Goal: Find specific page/section: Find specific page/section

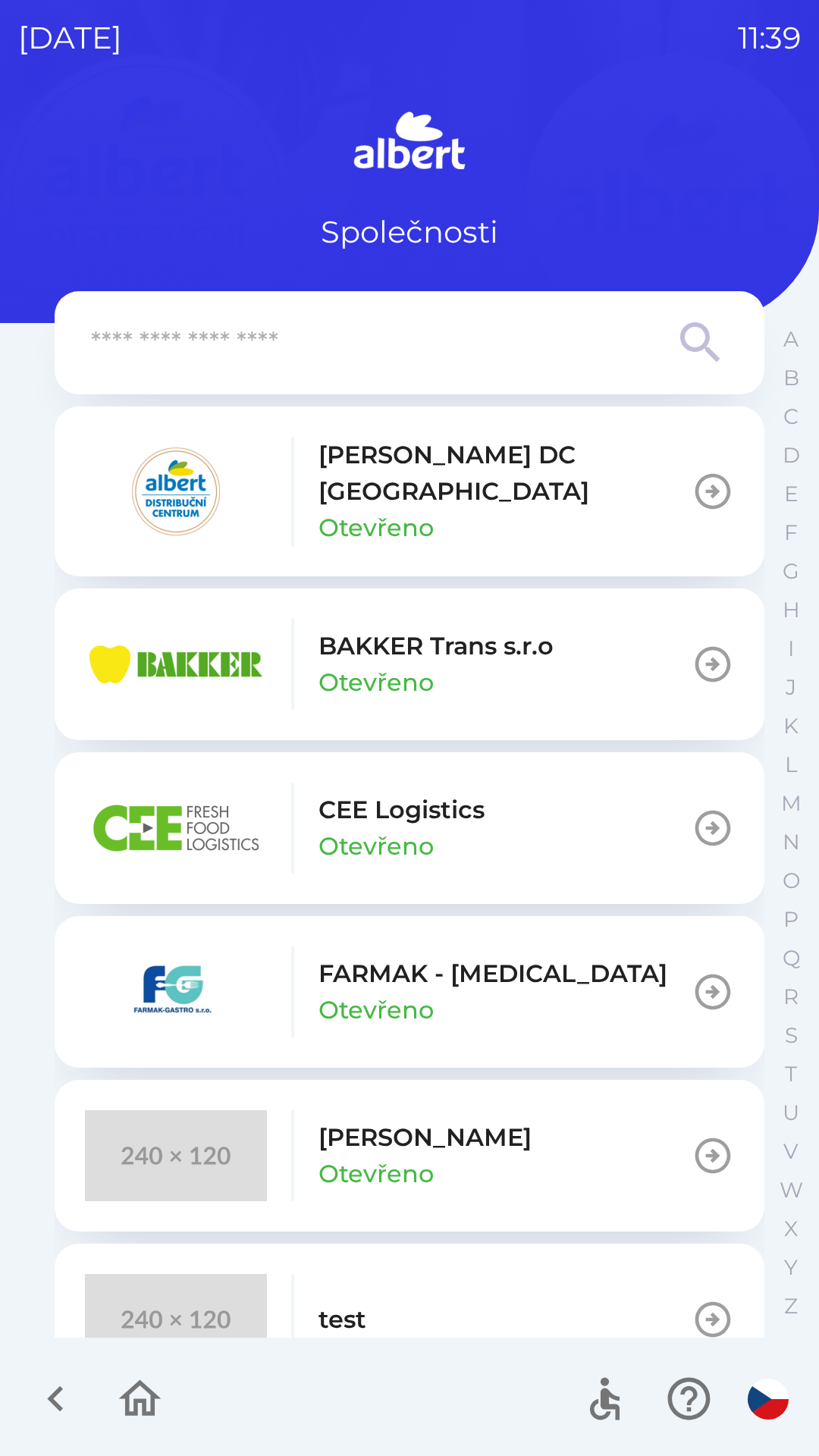
click at [416, 636] on p "BAKKER Trans s.r.o" at bounding box center [437, 646] width 235 height 36
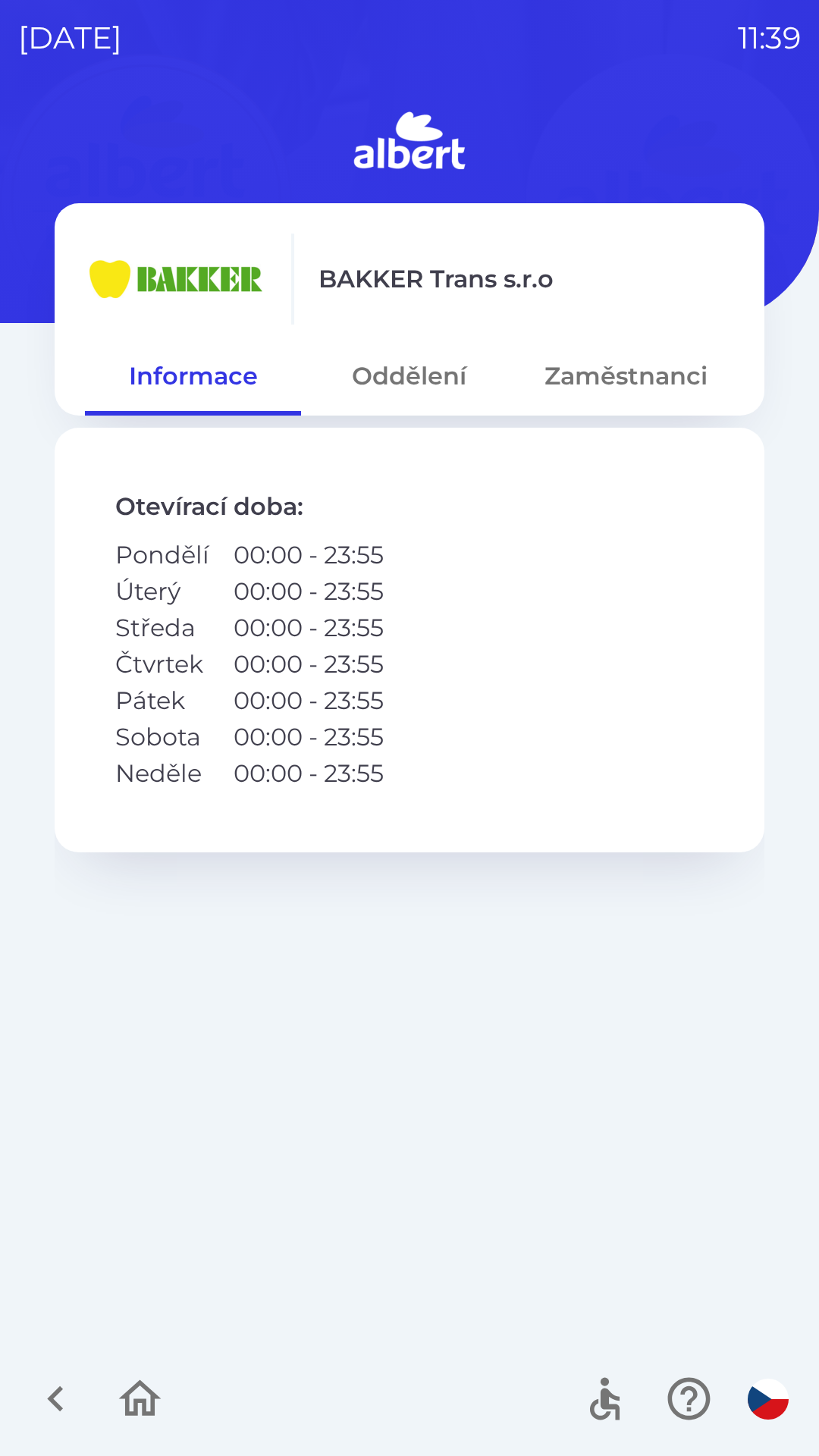
click at [409, 363] on button "Oddělení" at bounding box center [409, 376] width 217 height 55
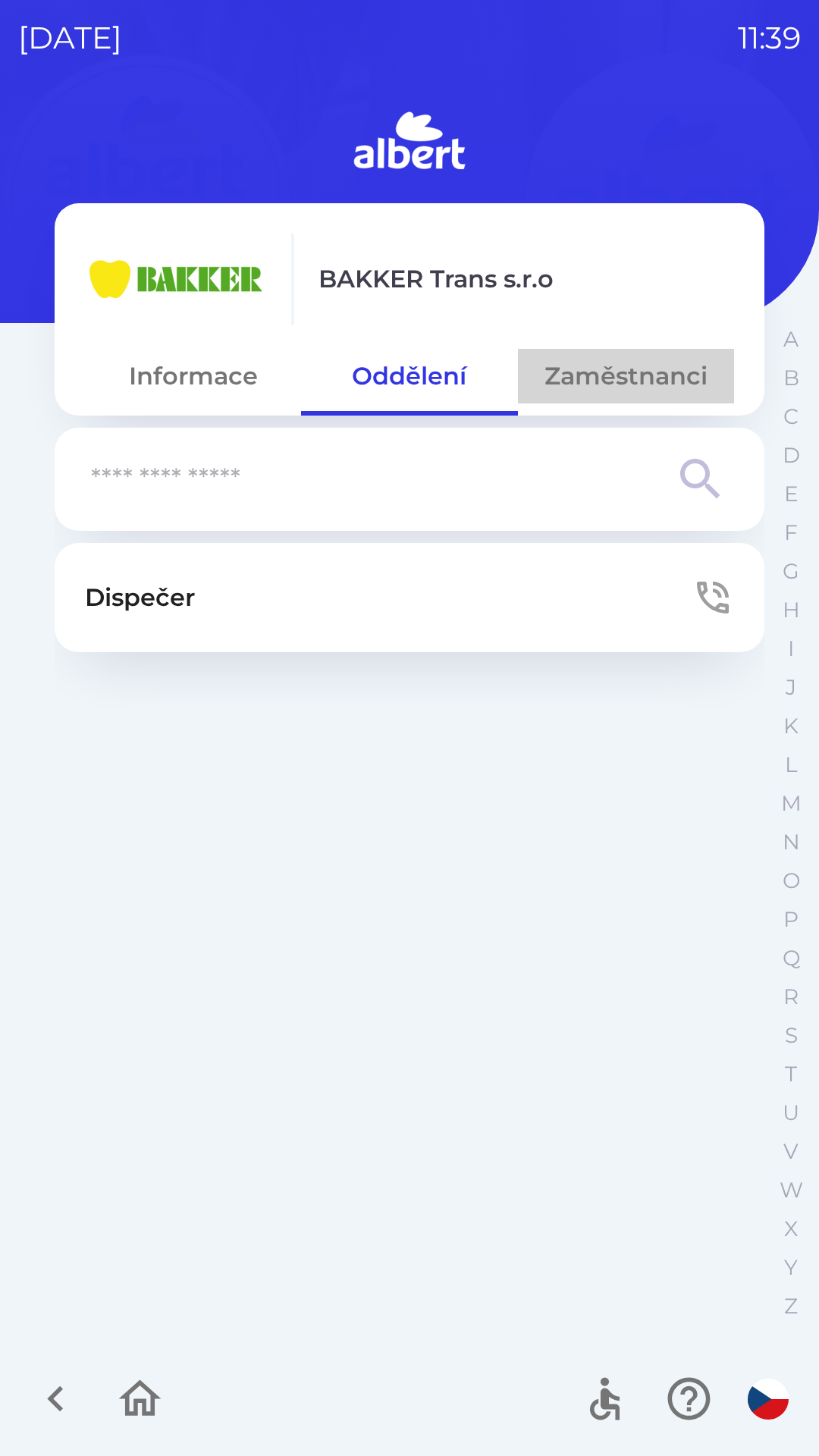
click at [598, 384] on button "Zaměstnanci" at bounding box center [626, 376] width 217 height 55
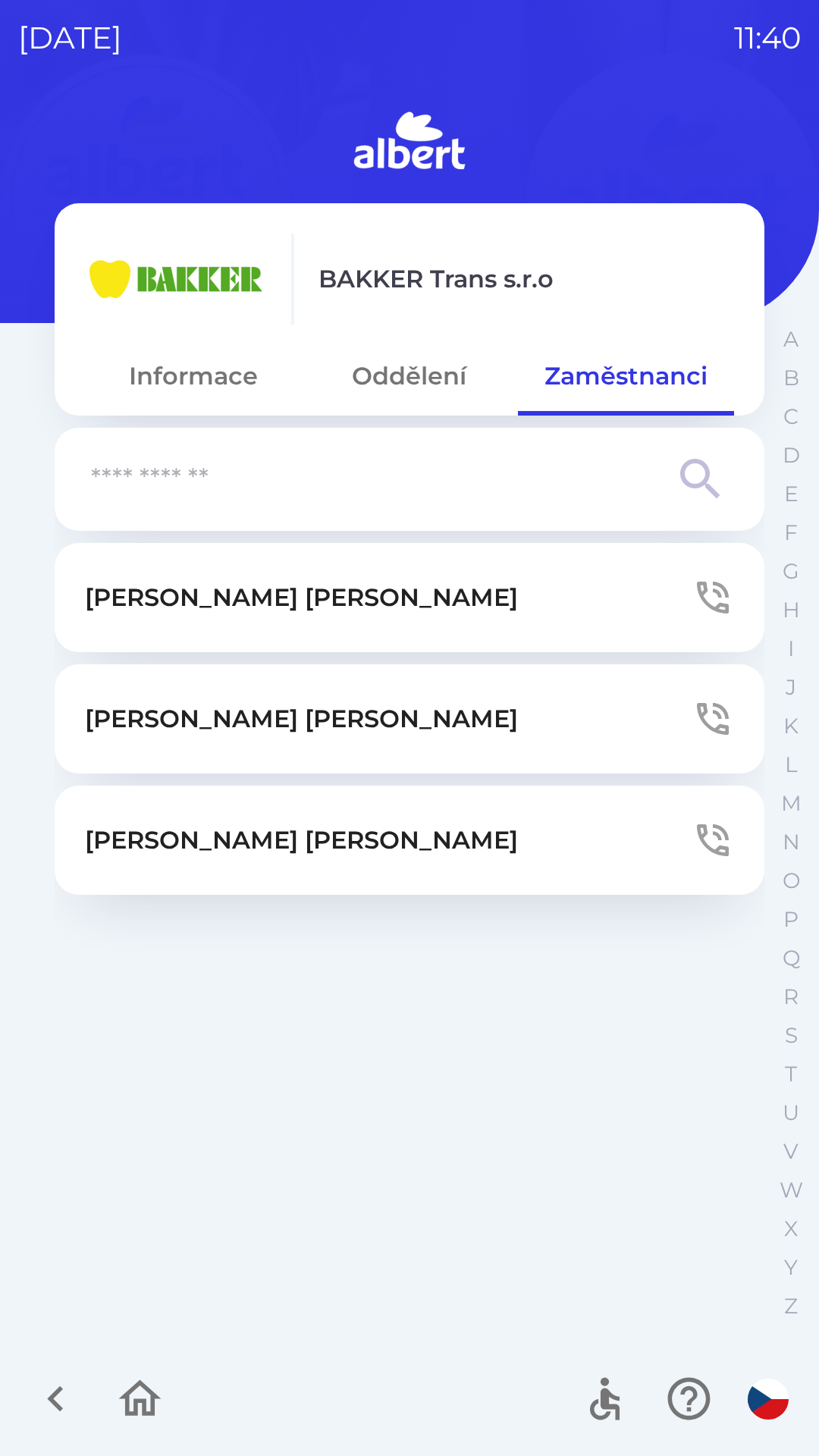
click at [398, 387] on button "Oddělení" at bounding box center [409, 376] width 217 height 55
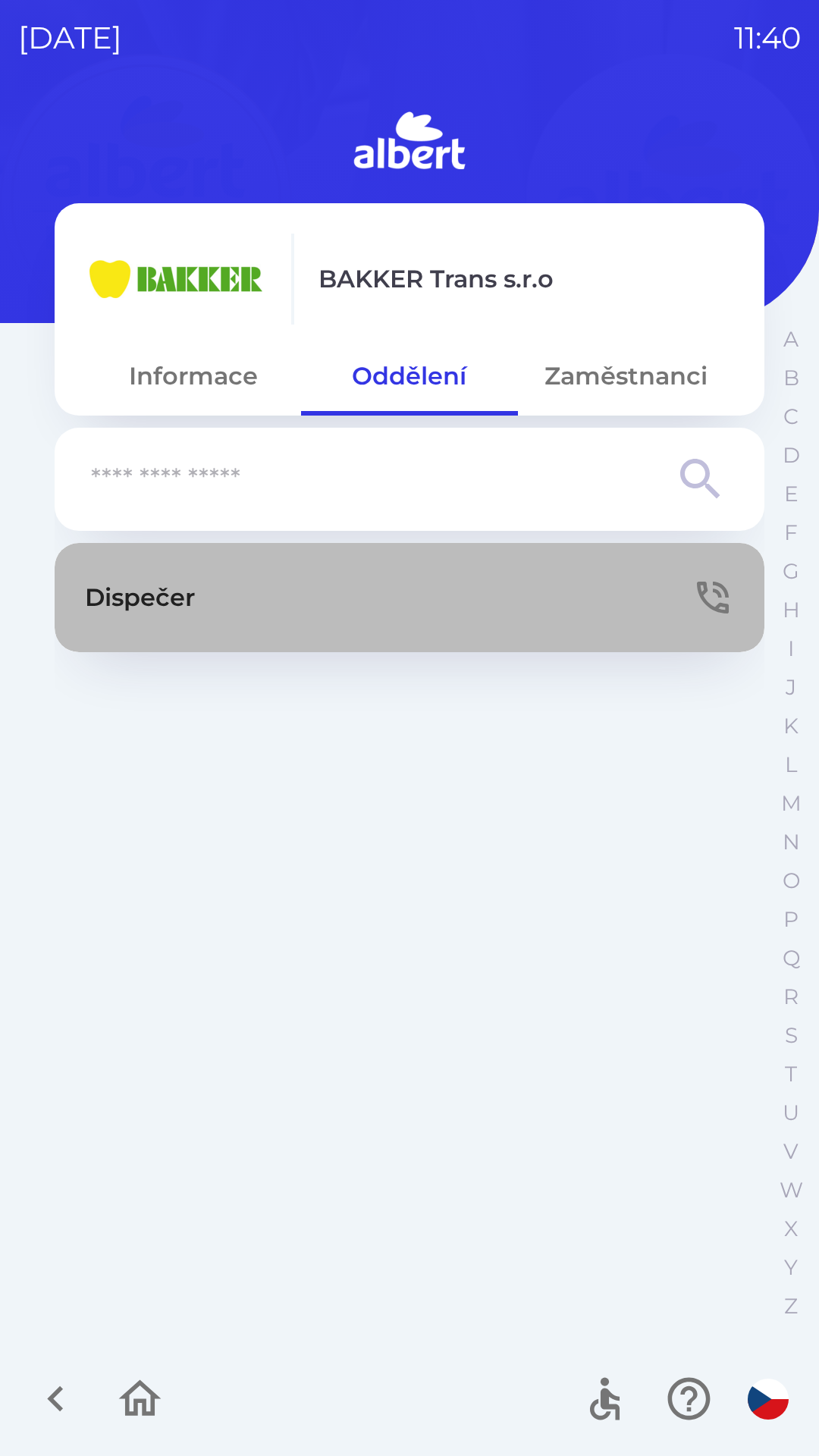
click at [718, 576] on button "Dispečer" at bounding box center [410, 597] width 710 height 109
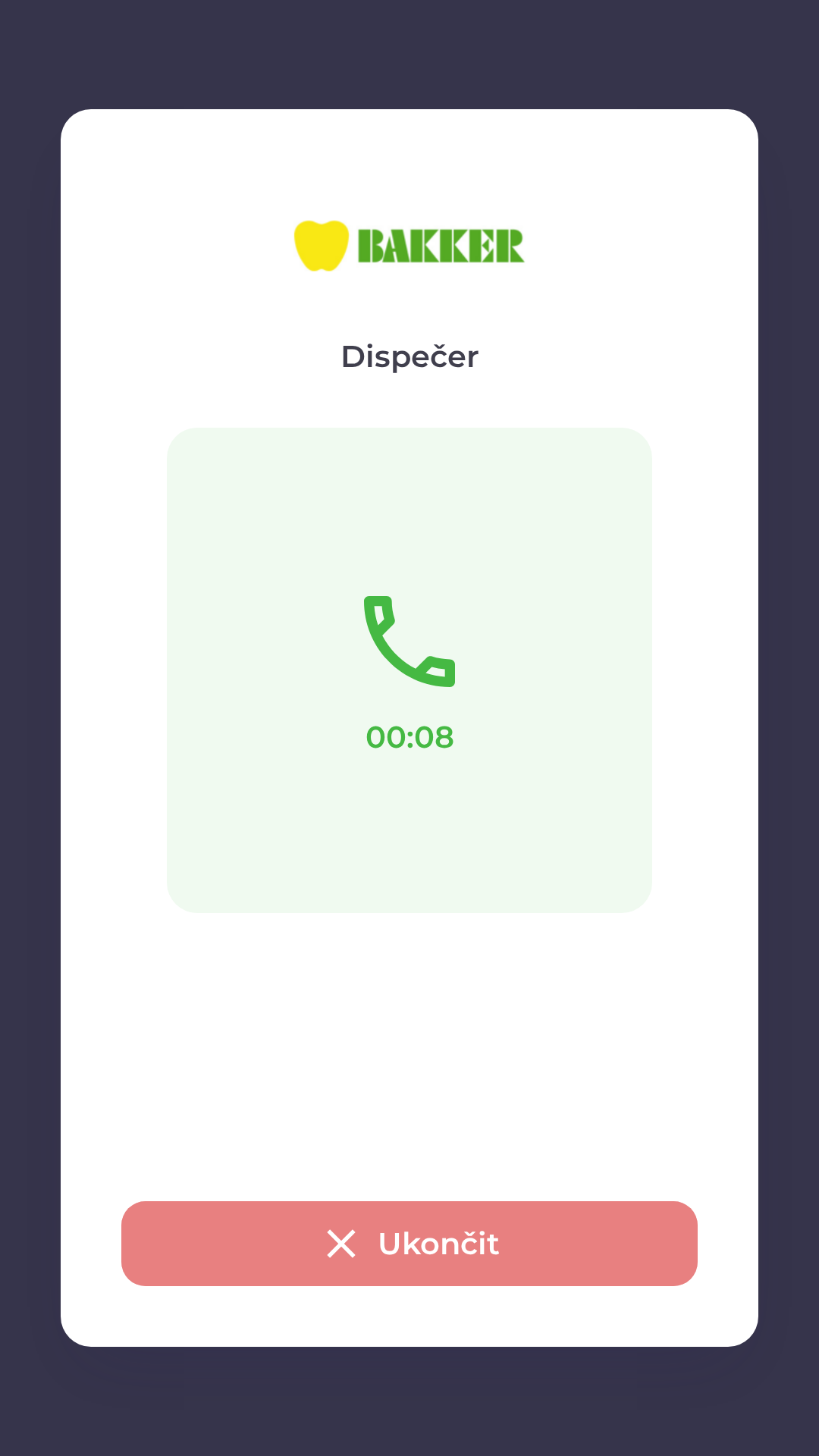
click at [332, 1223] on icon "button" at bounding box center [341, 1243] width 48 height 48
